Goal: Task Accomplishment & Management: Manage account settings

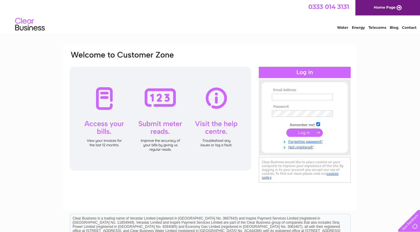
type input "jayne@jamesstanley.co.uk"
click at [299, 132] on input "submit" at bounding box center [305, 132] width 36 height 8
click at [302, 133] on input "submit" at bounding box center [305, 132] width 36 height 8
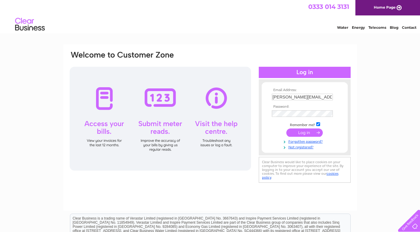
click at [302, 133] on input "submit" at bounding box center [305, 132] width 36 height 8
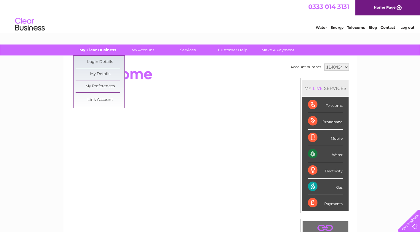
click at [102, 51] on link "My Clear Business" at bounding box center [97, 49] width 49 height 11
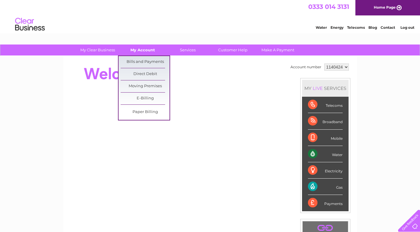
click at [145, 47] on link "My Account" at bounding box center [142, 49] width 49 height 11
click at [142, 61] on link "Bills and Payments" at bounding box center [145, 62] width 49 height 12
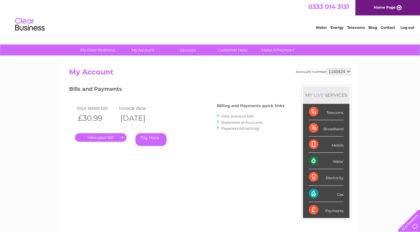
click at [99, 137] on link "." at bounding box center [101, 137] width 52 height 9
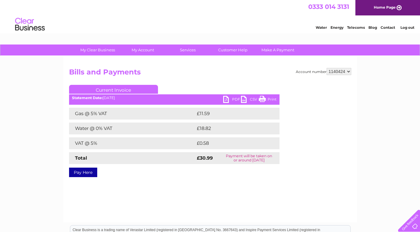
click at [230, 98] on link "PDF" at bounding box center [232, 100] width 18 height 9
